Goal: Complete application form

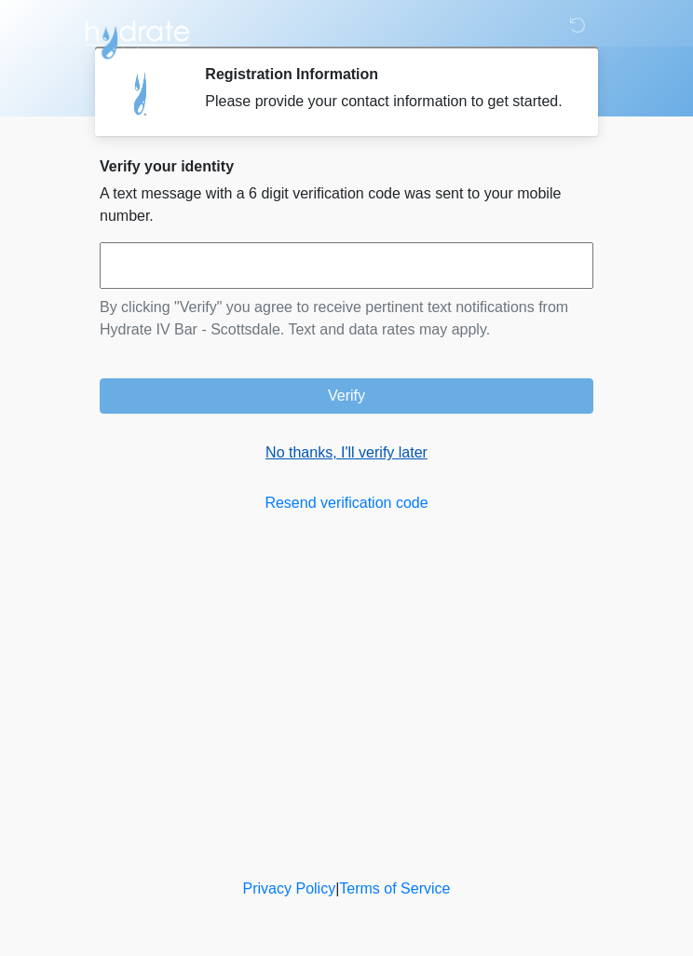
click at [393, 464] on link "No thanks, I'll verify later" at bounding box center [347, 453] width 494 height 22
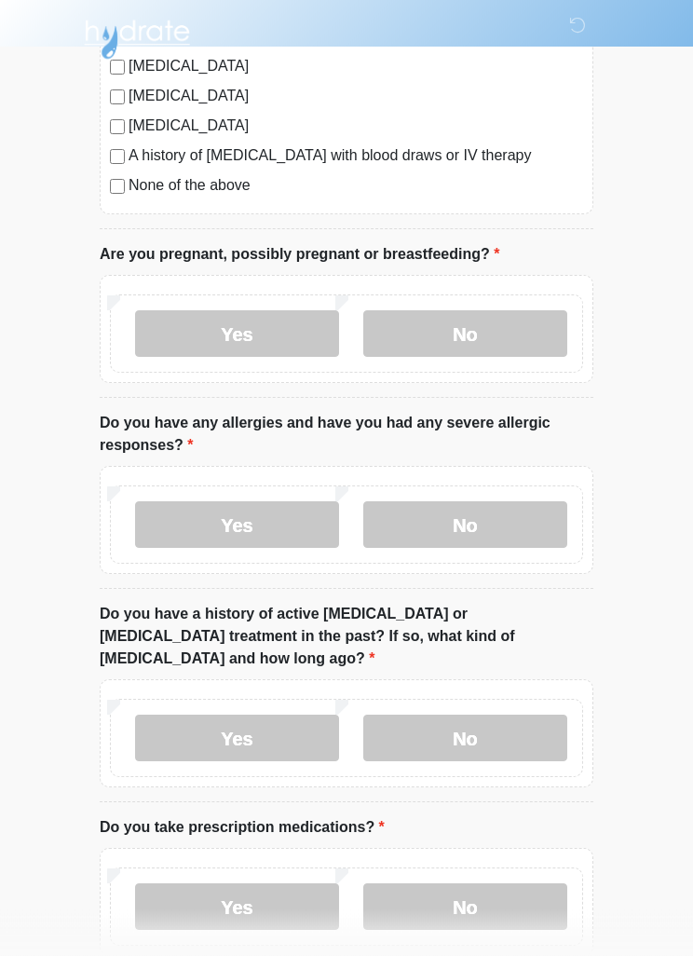
scroll to position [572, 0]
click at [472, 330] on label "No" at bounding box center [465, 333] width 204 height 47
click at [238, 528] on label "Yes" at bounding box center [237, 524] width 204 height 47
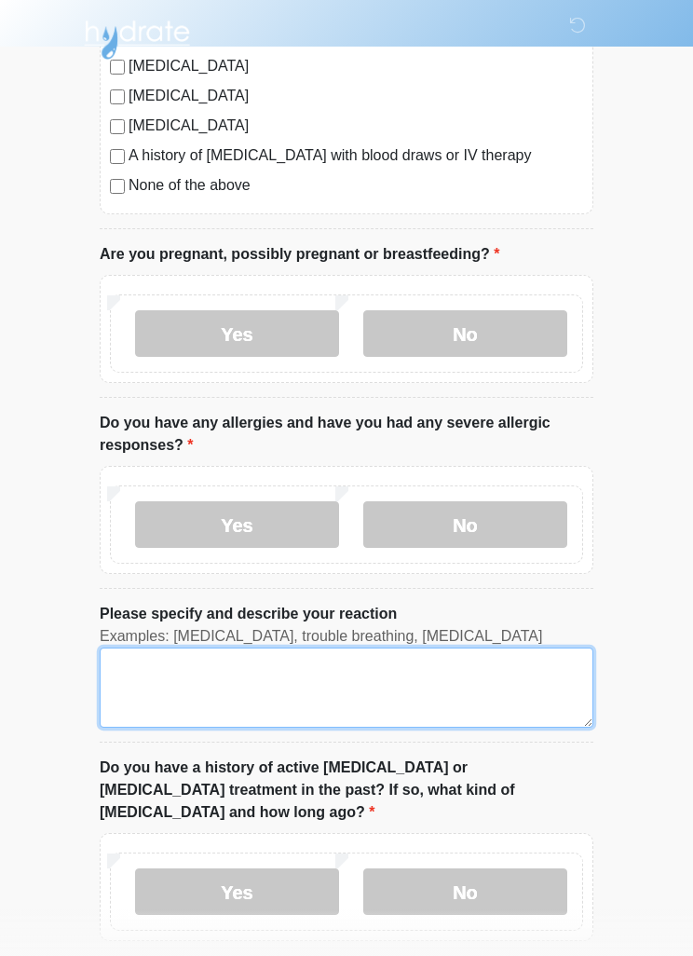
click at [157, 688] on textarea "Please specify and describe your reaction" at bounding box center [347, 688] width 494 height 80
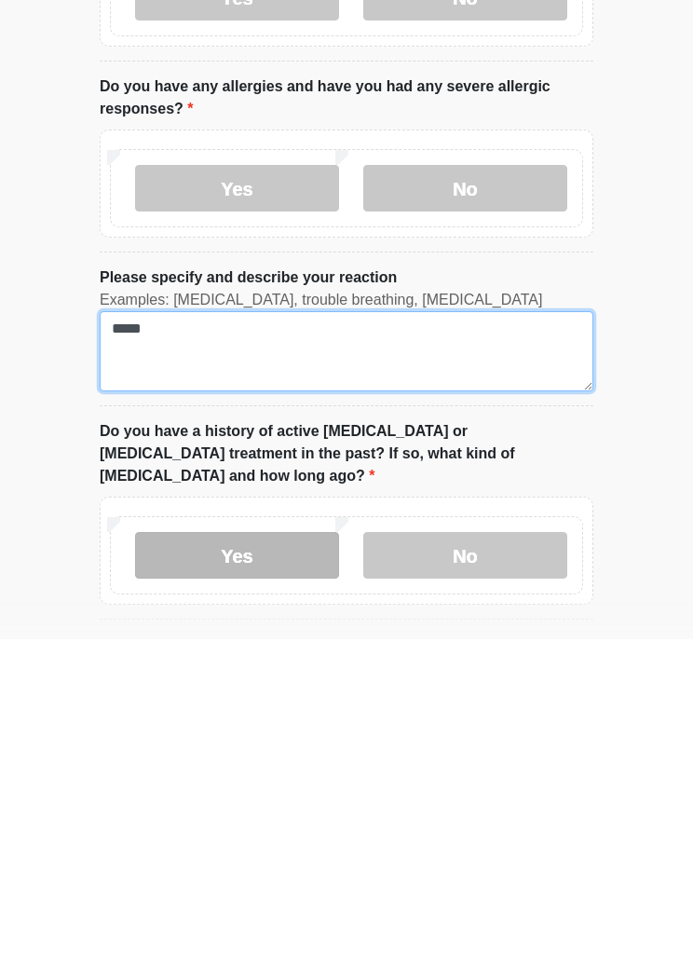
type textarea "*****"
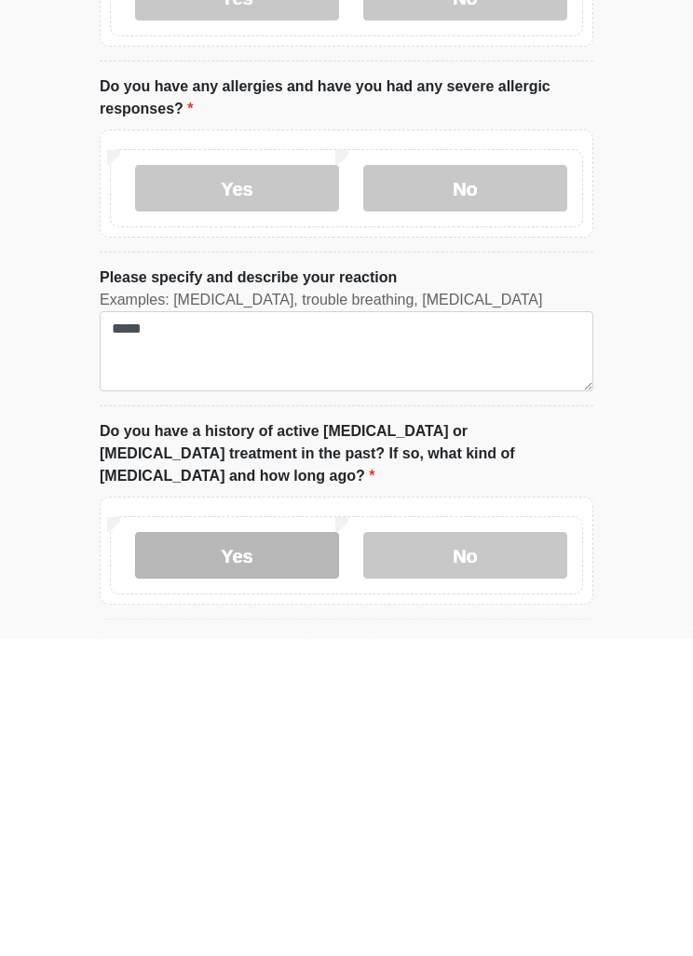
click at [236, 849] on label "Yes" at bounding box center [237, 872] width 204 height 47
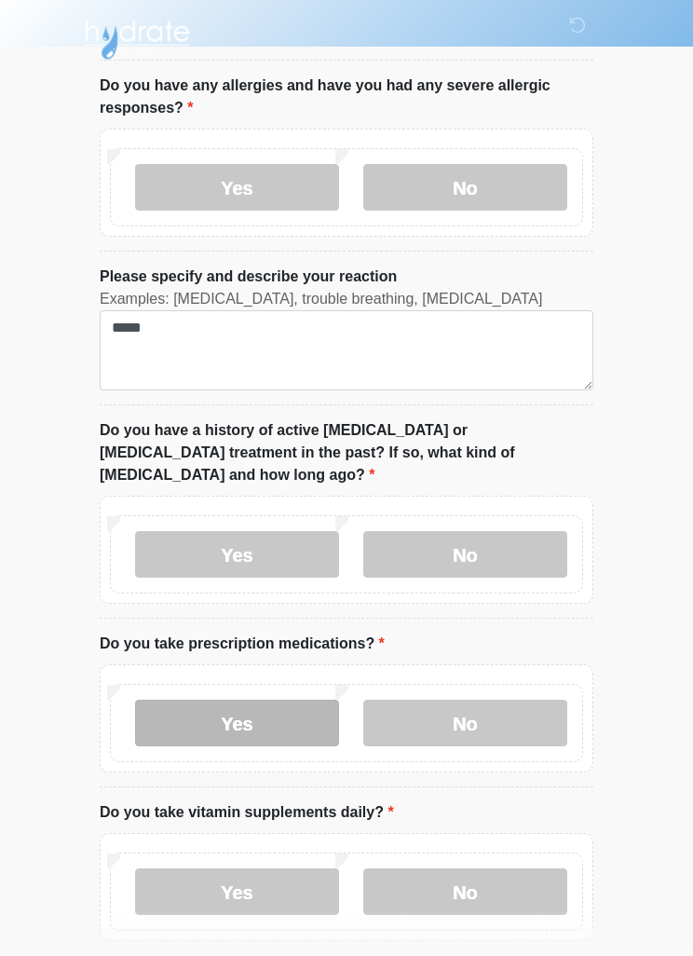
click at [240, 703] on label "Yes" at bounding box center [237, 723] width 204 height 47
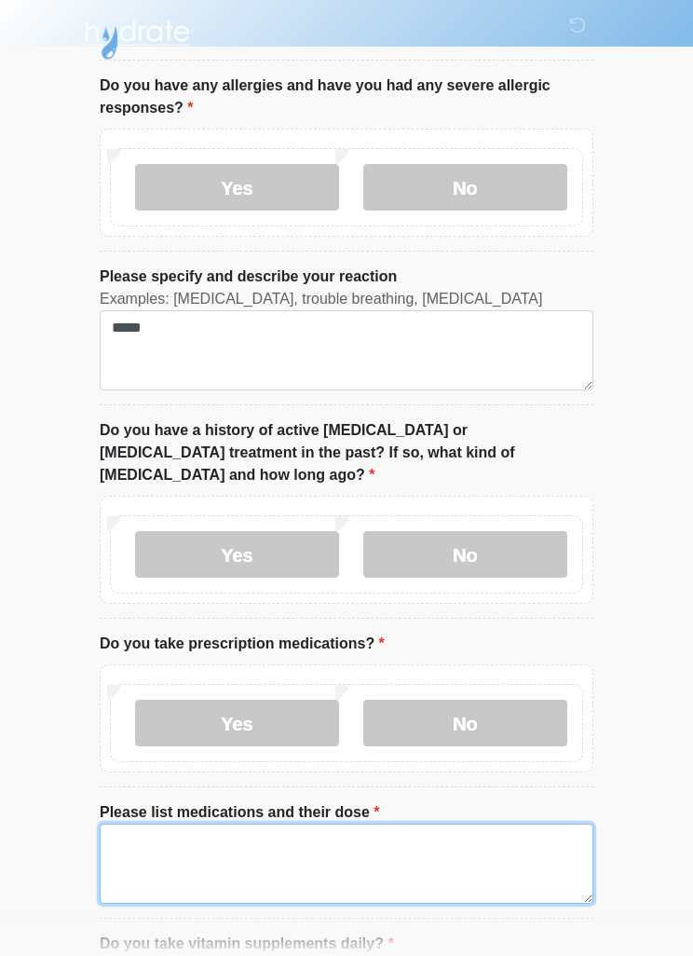
click at [121, 824] on textarea "Please list medications and their dose" at bounding box center [347, 864] width 494 height 80
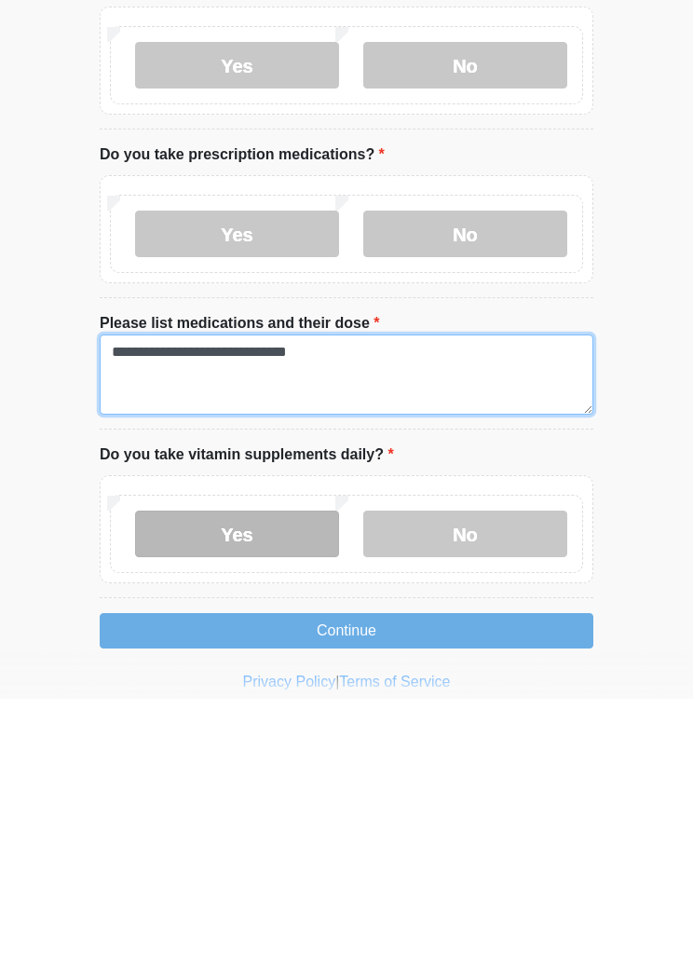
type textarea "**********"
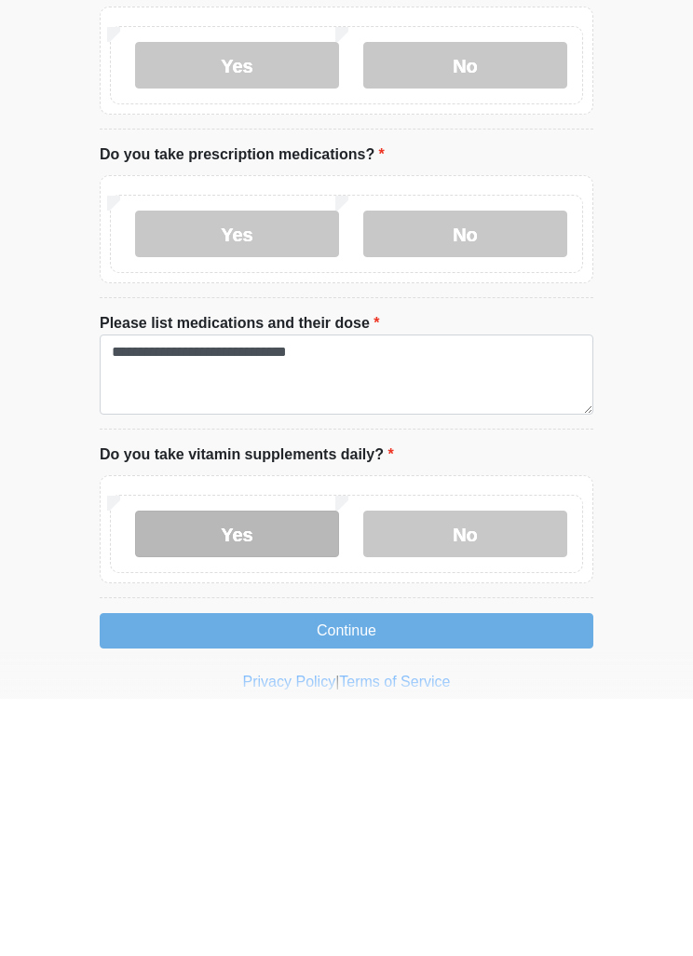
click at [253, 768] on label "Yes" at bounding box center [237, 791] width 204 height 47
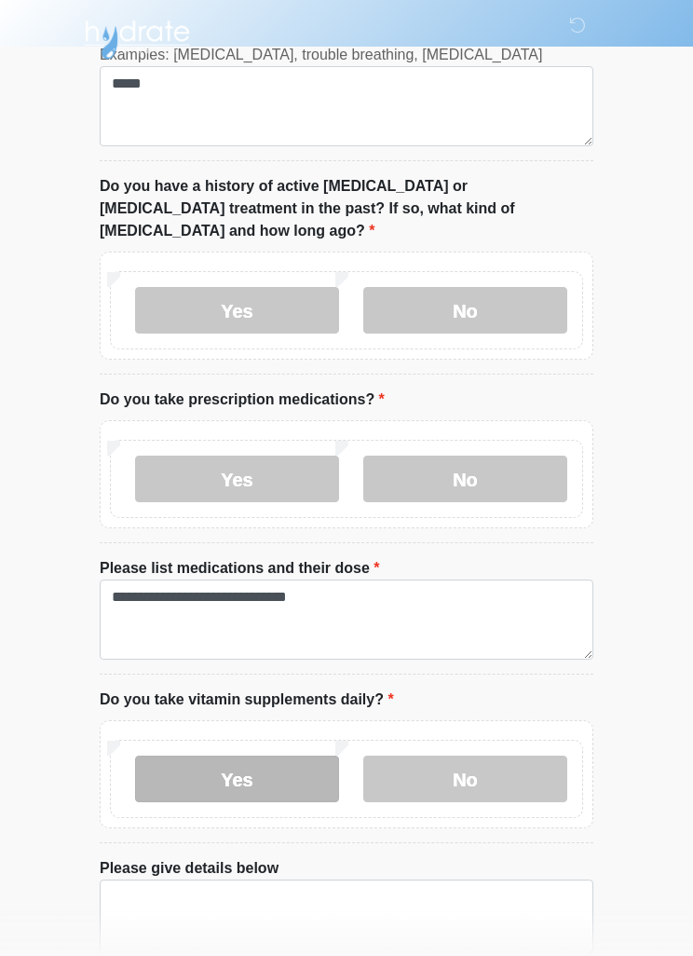
scroll to position [1237, 0]
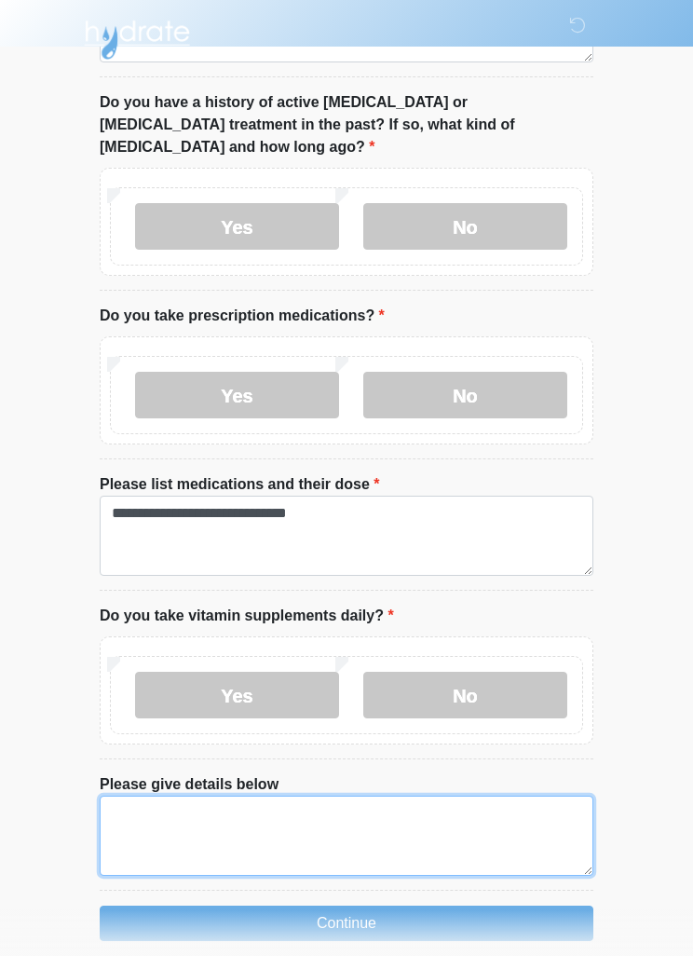
click at [140, 810] on textarea "Please give details below" at bounding box center [347, 836] width 494 height 80
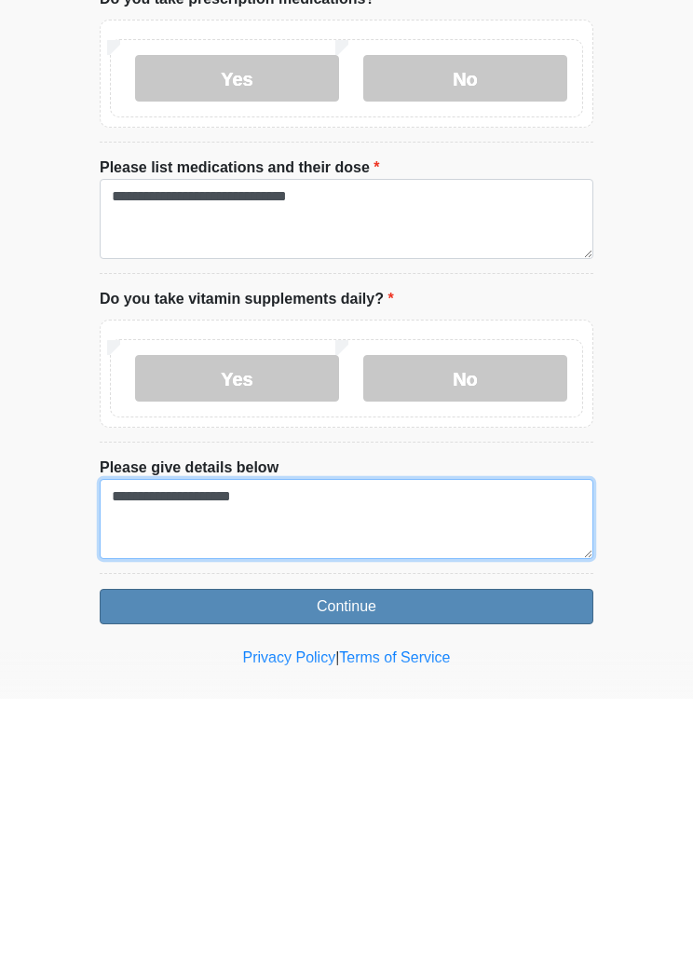
type textarea "**********"
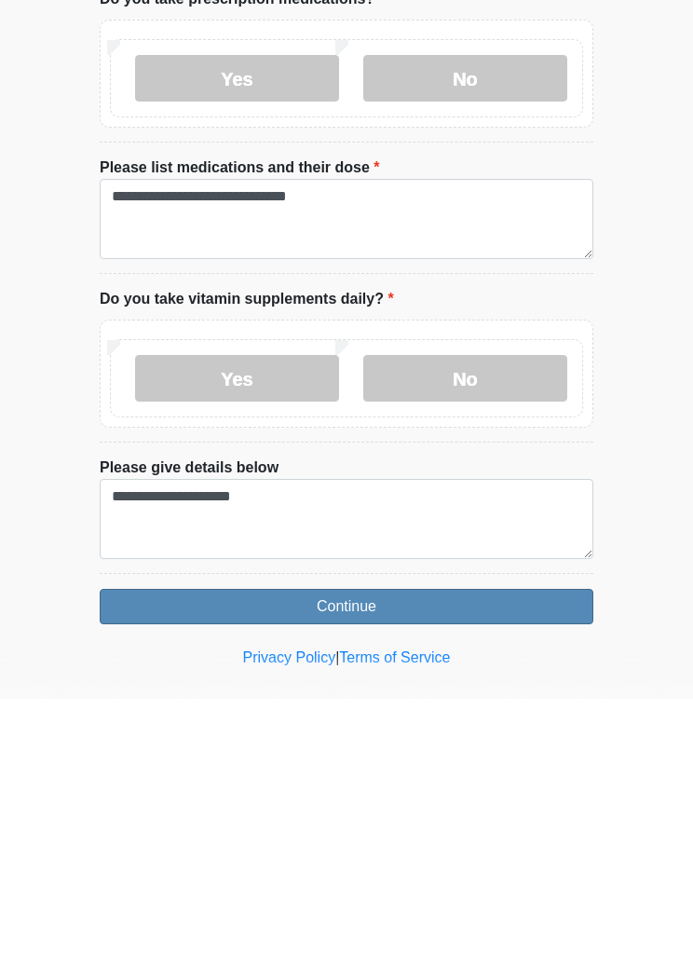
click at [355, 846] on button "Continue" at bounding box center [347, 863] width 494 height 35
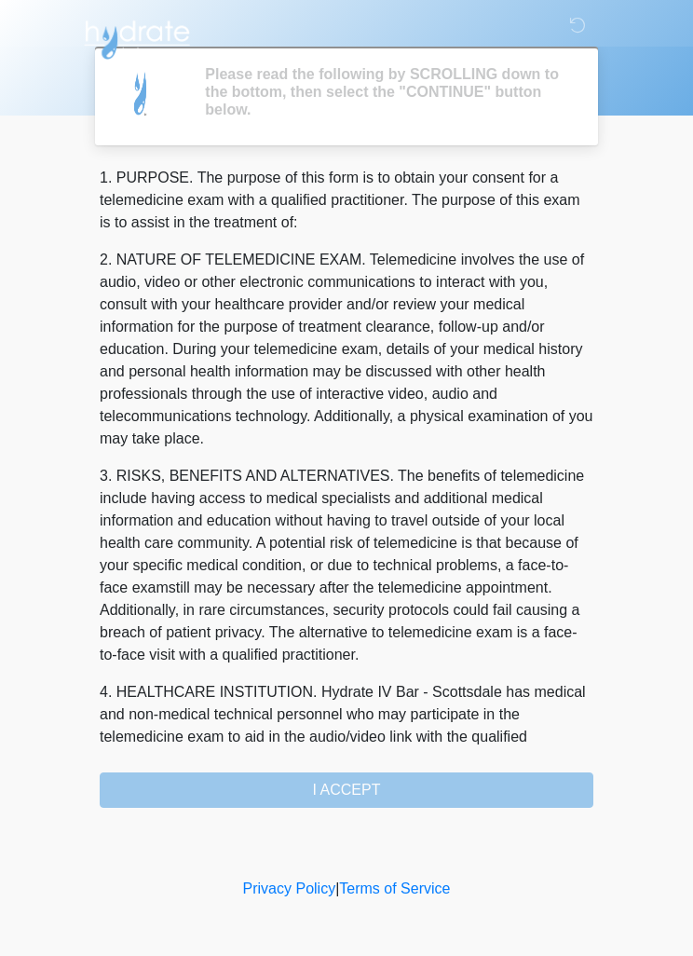
scroll to position [0, 0]
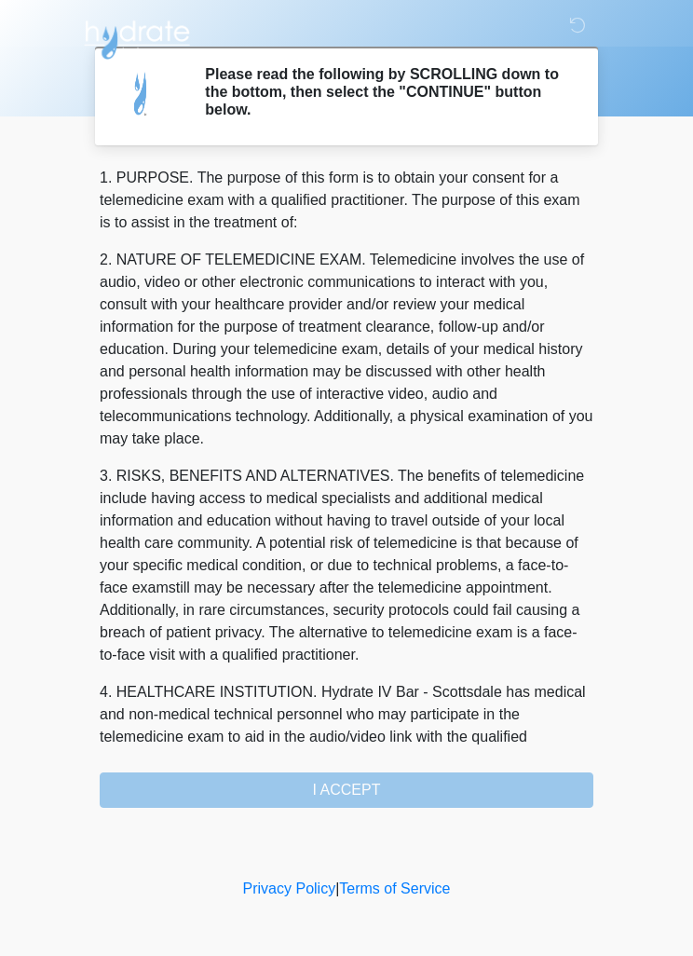
click at [351, 785] on div "1. PURPOSE. The purpose of this form is to obtain your consent for a telemedici…" at bounding box center [347, 487] width 494 height 641
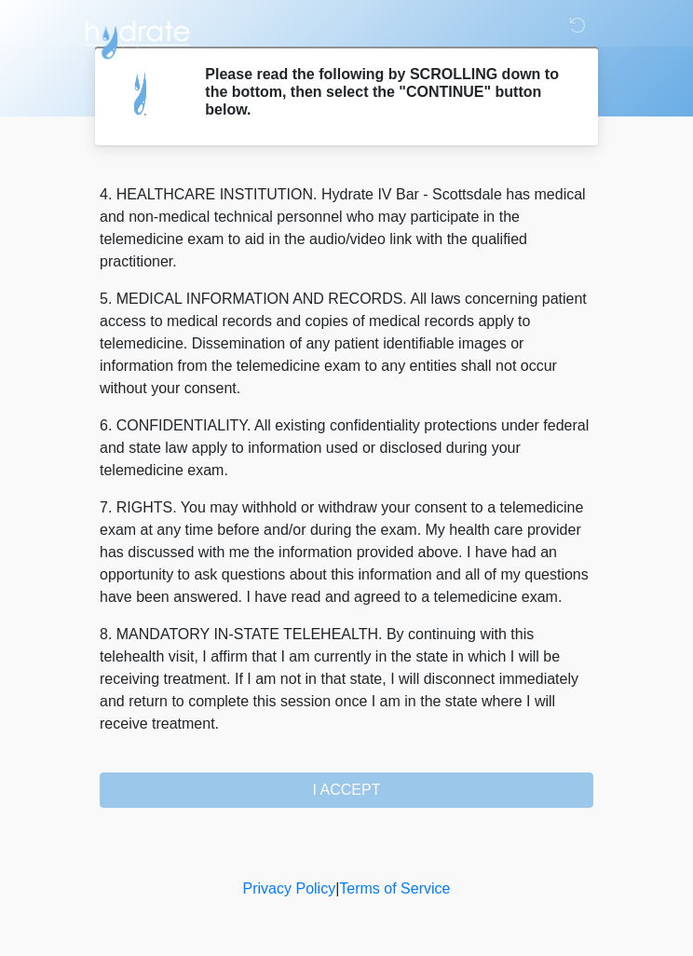
scroll to position [520, 0]
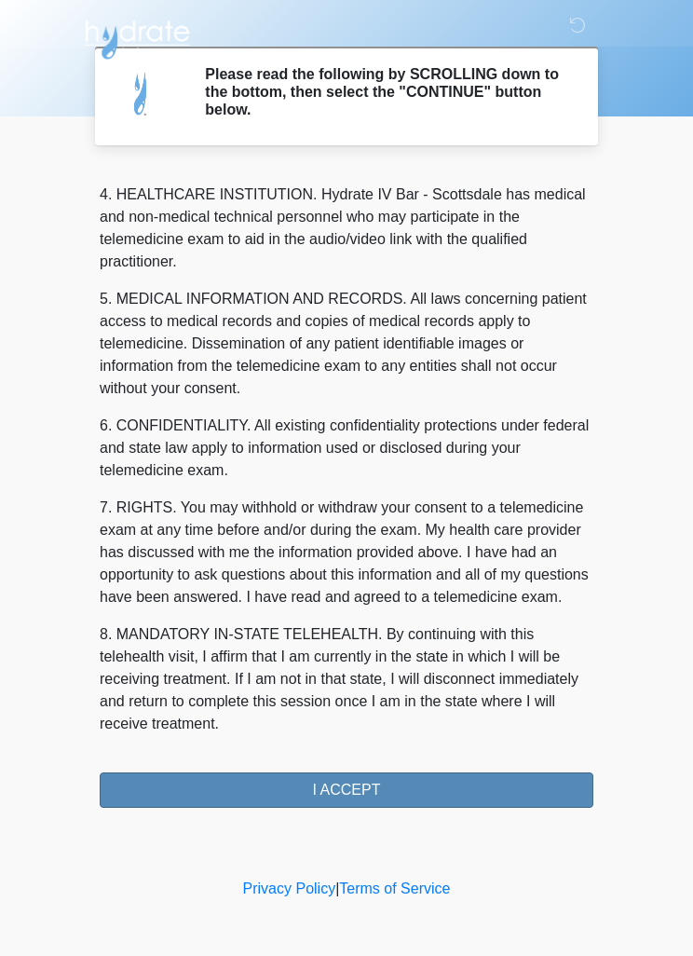
click at [359, 785] on button "I ACCEPT" at bounding box center [347, 789] width 494 height 35
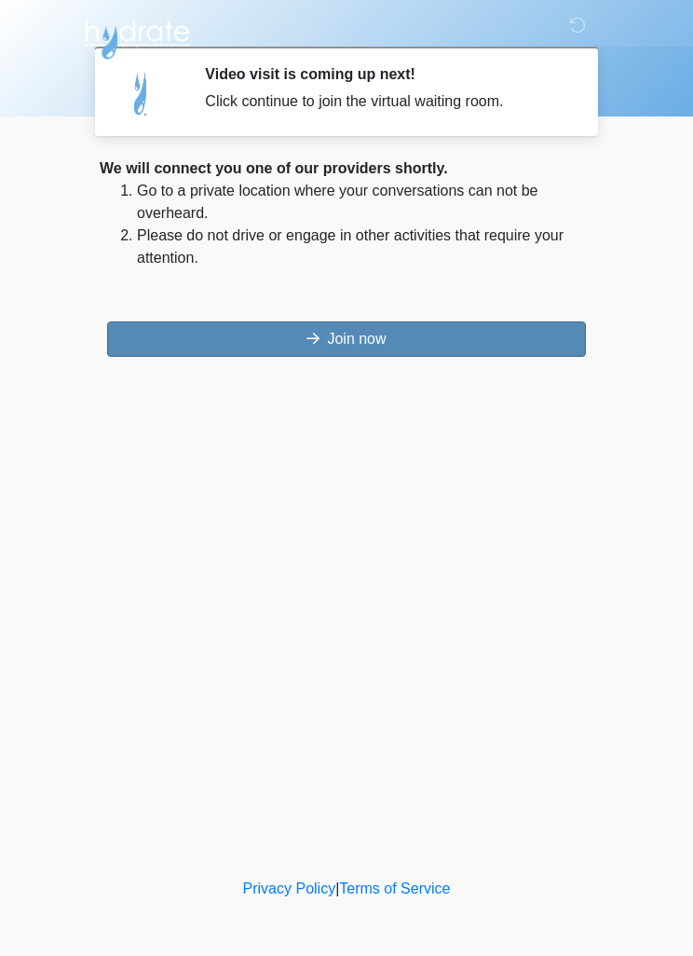
click at [253, 339] on button "Join now" at bounding box center [346, 338] width 479 height 35
